Goal: Task Accomplishment & Management: Complete application form

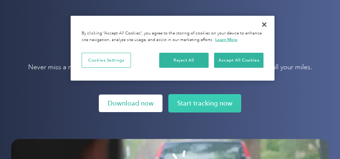
click at [133, 103] on link "Download now" at bounding box center [131, 103] width 64 height 18
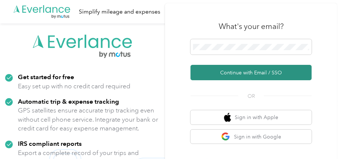
click at [253, 73] on button "Continue with Email / SSO" at bounding box center [251, 72] width 121 height 15
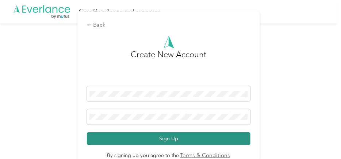
click at [172, 140] on button "Sign Up" at bounding box center [169, 138] width 164 height 13
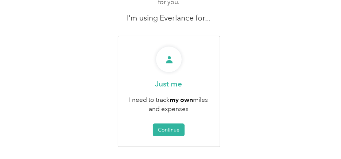
scroll to position [81, 0]
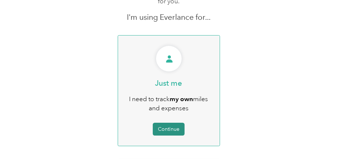
click at [168, 122] on button "Continue" at bounding box center [169, 128] width 32 height 13
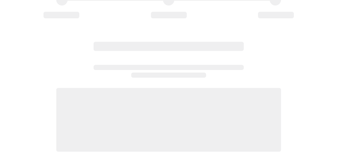
scroll to position [81, 0]
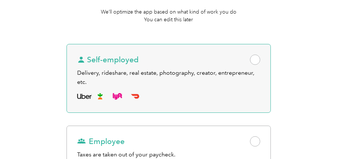
click at [104, 66] on div "Self-employed Delivery, rideshare, real estate, photography, creator, entrepren…" at bounding box center [169, 78] width 204 height 69
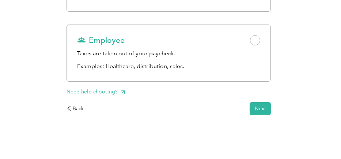
scroll to position [183, 0]
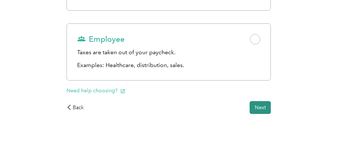
click at [263, 107] on button "Next" at bounding box center [260, 107] width 21 height 13
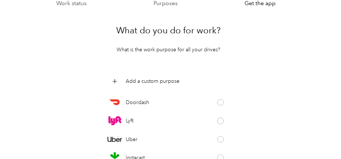
scroll to position [42, 0]
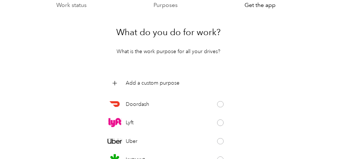
click at [225, 52] on div "What do you do for work? What is the work purpose for all your drives?" at bounding box center [169, 37] width 204 height 35
click at [136, 83] on p "Add a custom purpose" at bounding box center [153, 83] width 54 height 8
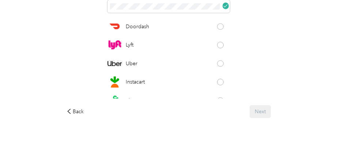
scroll to position [122, 0]
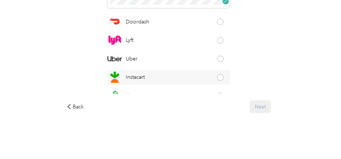
drag, startPoint x: 153, startPoint y: 74, endPoint x: 184, endPoint y: 71, distance: 30.8
click at [166, 72] on div "Instacart" at bounding box center [168, 77] width 123 height 15
drag, startPoint x: 221, startPoint y: 75, endPoint x: 218, endPoint y: 79, distance: 5.6
click at [221, 75] on div "Instacart" at bounding box center [168, 77] width 123 height 15
click at [220, 76] on span at bounding box center [220, 77] width 7 height 7
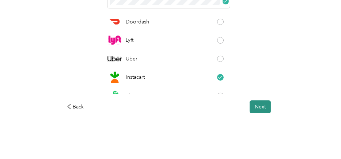
click at [267, 107] on button "Next" at bounding box center [260, 106] width 21 height 13
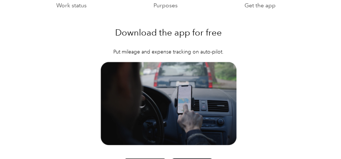
scroll to position [122, 0]
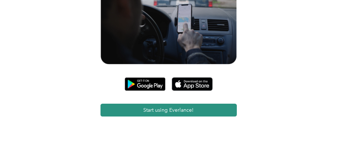
click at [190, 109] on button "Start using Everlance!" at bounding box center [168, 109] width 136 height 13
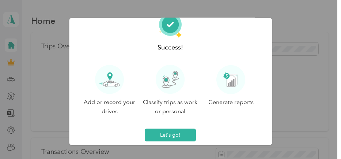
scroll to position [28, 0]
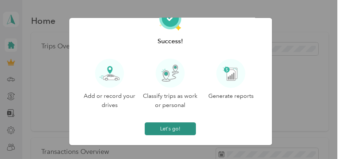
click at [167, 127] on button "Let's go!" at bounding box center [170, 128] width 51 height 13
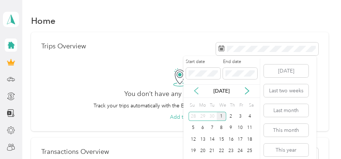
click at [197, 91] on icon at bounding box center [196, 90] width 7 height 7
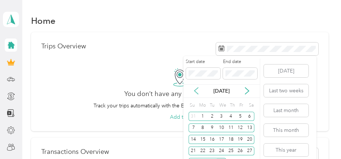
click at [196, 92] on icon at bounding box center [196, 91] width 4 height 7
click at [196, 92] on icon at bounding box center [196, 90] width 7 height 7
click at [197, 92] on icon at bounding box center [196, 90] width 7 height 7
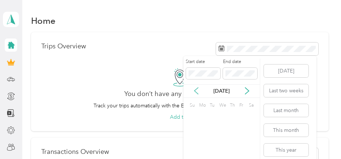
click at [197, 91] on icon at bounding box center [196, 90] width 7 height 7
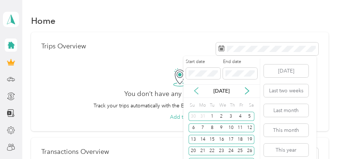
click at [197, 91] on icon at bounding box center [196, 90] width 7 height 7
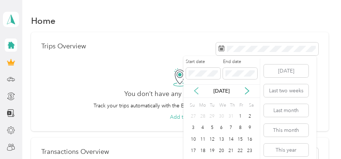
click at [197, 91] on icon at bounding box center [196, 90] width 7 height 7
click at [198, 91] on icon at bounding box center [196, 90] width 7 height 7
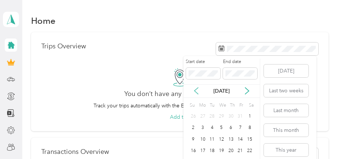
click at [198, 91] on icon at bounding box center [196, 90] width 7 height 7
click at [198, 90] on icon at bounding box center [196, 90] width 7 height 7
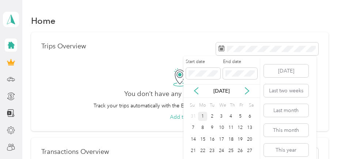
click at [205, 115] on div "1" at bounding box center [203, 115] width 10 height 9
click at [248, 89] on icon at bounding box center [246, 90] width 7 height 7
click at [247, 89] on icon at bounding box center [246, 90] width 7 height 7
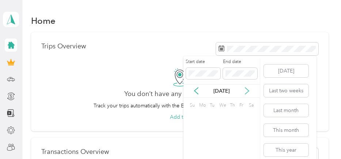
click at [247, 89] on icon at bounding box center [246, 90] width 7 height 7
click at [247, 88] on icon at bounding box center [246, 90] width 7 height 7
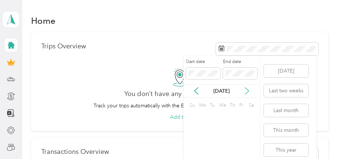
click at [247, 88] on icon at bounding box center [246, 90] width 7 height 7
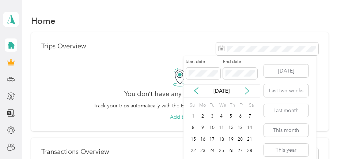
click at [247, 88] on icon at bounding box center [246, 90] width 7 height 7
click at [248, 88] on icon at bounding box center [246, 90] width 7 height 7
click at [247, 89] on icon at bounding box center [246, 90] width 7 height 7
click at [197, 92] on icon at bounding box center [196, 90] width 7 height 7
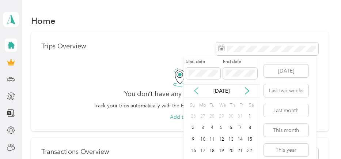
click at [197, 92] on icon at bounding box center [196, 90] width 7 height 7
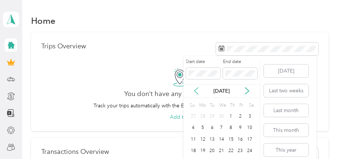
click at [197, 92] on icon at bounding box center [196, 90] width 7 height 7
click at [197, 91] on icon at bounding box center [196, 90] width 7 height 7
click at [198, 91] on icon at bounding box center [196, 90] width 7 height 7
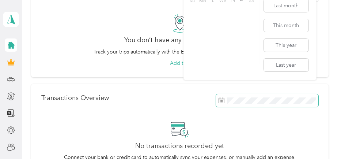
scroll to position [25, 0]
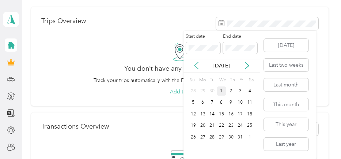
click at [194, 68] on icon at bounding box center [196, 65] width 7 height 7
click at [194, 66] on icon at bounding box center [196, 65] width 7 height 7
click at [193, 149] on div "31" at bounding box center [194, 148] width 10 height 9
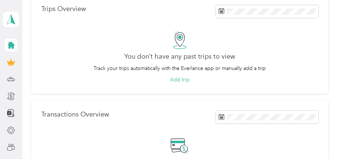
scroll to position [0, 0]
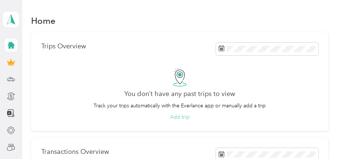
click at [174, 116] on button "Add trip" at bounding box center [180, 117] width 20 height 8
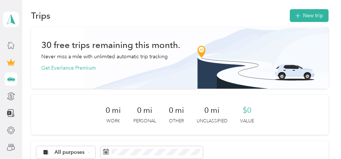
scroll to position [3, 0]
